Goal: Information Seeking & Learning: Learn about a topic

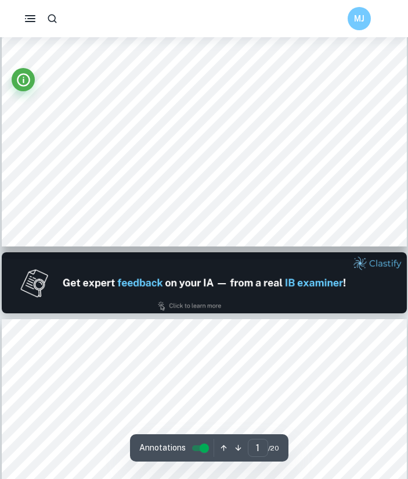
type input "2"
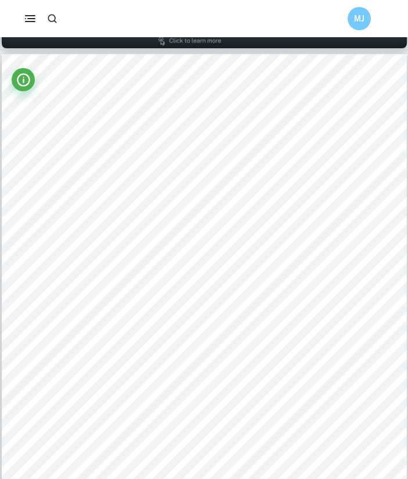
scroll to position [592, 0]
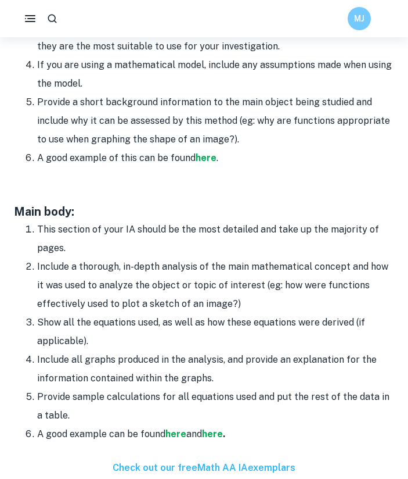
scroll to position [1048, 0]
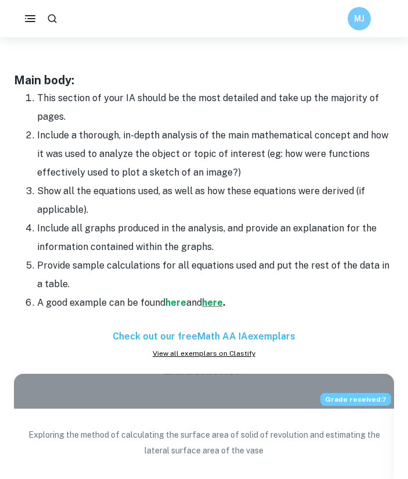
click at [218, 299] on strong "here" at bounding box center [212, 302] width 21 height 11
click at [178, 301] on strong "here" at bounding box center [176, 302] width 21 height 11
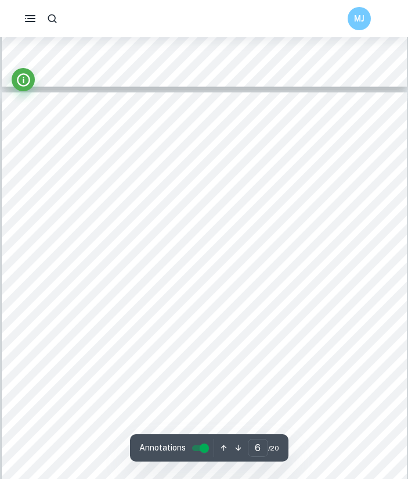
scroll to position [2741, 0]
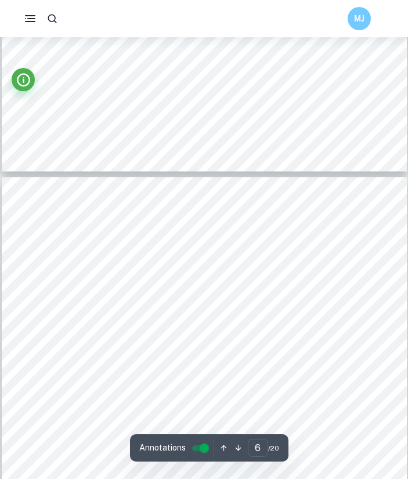
type input "7"
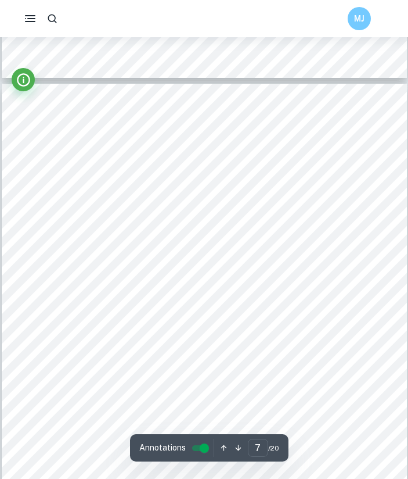
scroll to position [3280, 0]
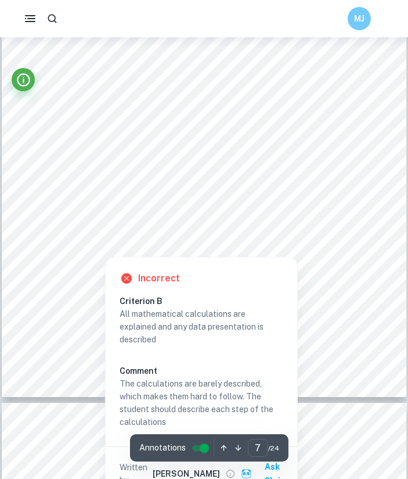
scroll to position [4389, 0]
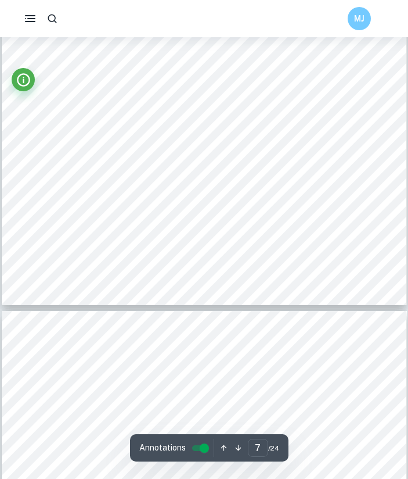
type input "8"
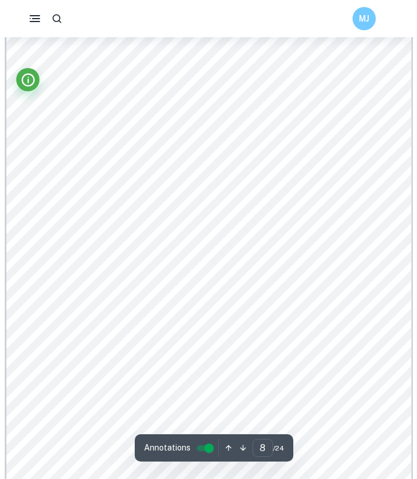
scroll to position [4900, 0]
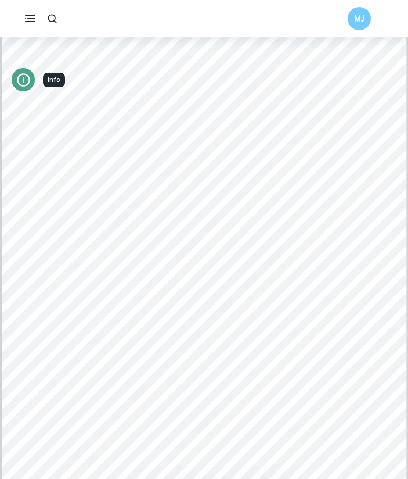
click at [27, 78] on icon "Info" at bounding box center [24, 80] width 16 height 16
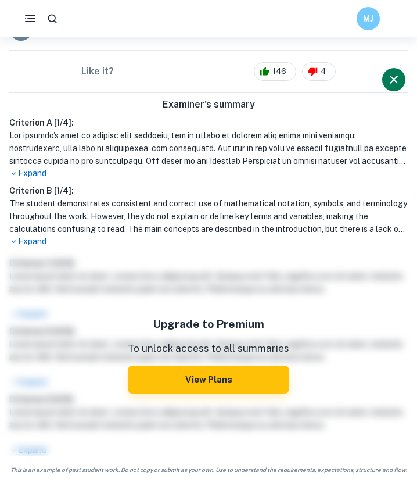
scroll to position [0, 0]
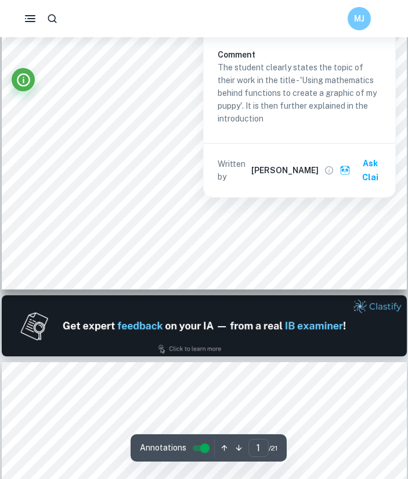
scroll to position [333, 0]
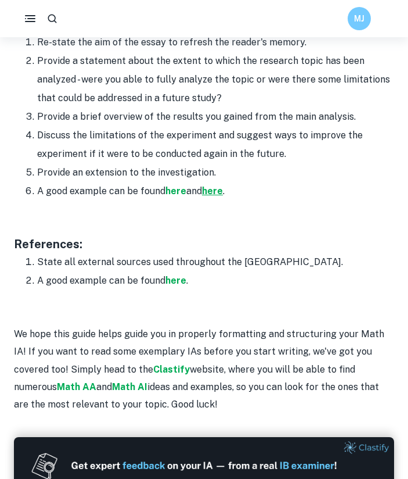
scroll to position [1404, 0]
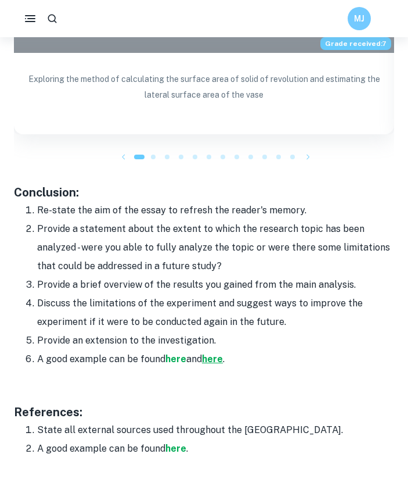
click at [214, 358] on strong "here" at bounding box center [212, 358] width 21 height 11
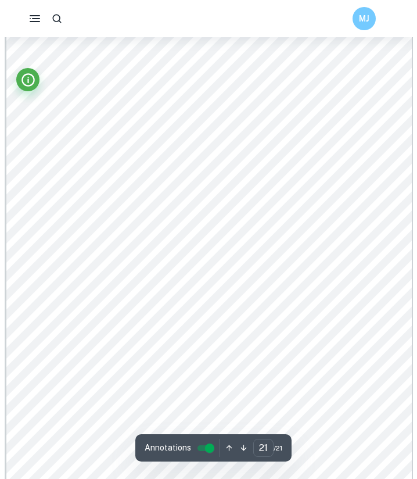
scroll to position [12069, 0]
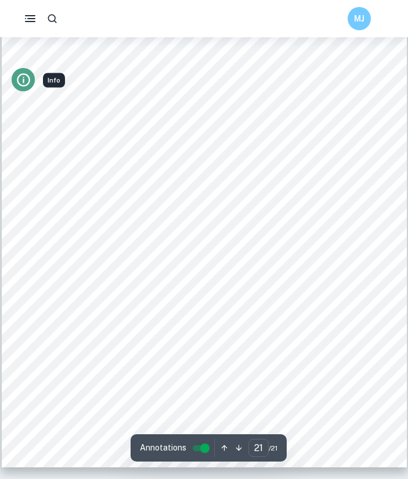
click at [24, 81] on icon "Info" at bounding box center [23, 80] width 1 height 5
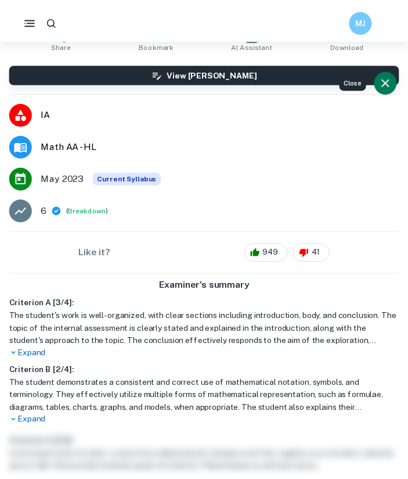
scroll to position [0, 0]
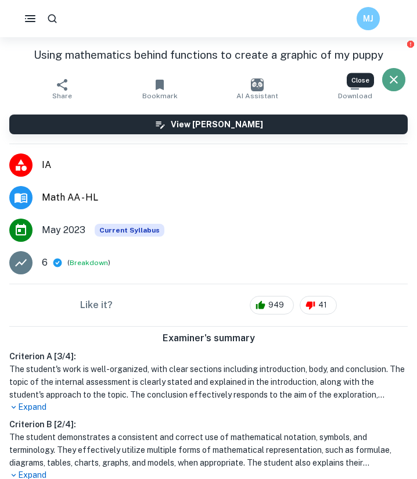
click at [392, 77] on icon "Close" at bounding box center [394, 80] width 8 height 8
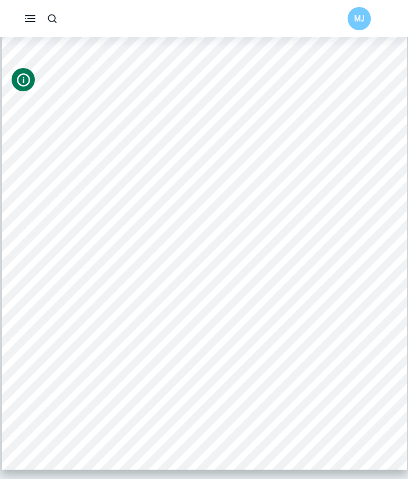
scroll to position [12069, 0]
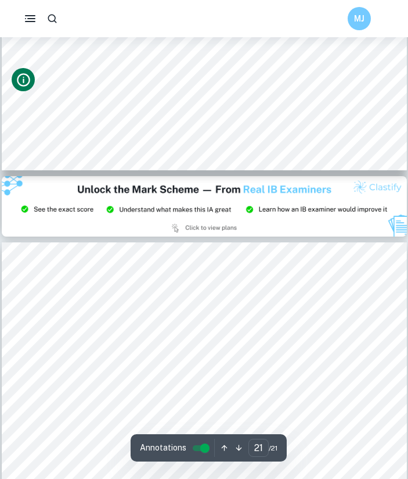
type input "20"
